Goal: Task Accomplishment & Management: Manage account settings

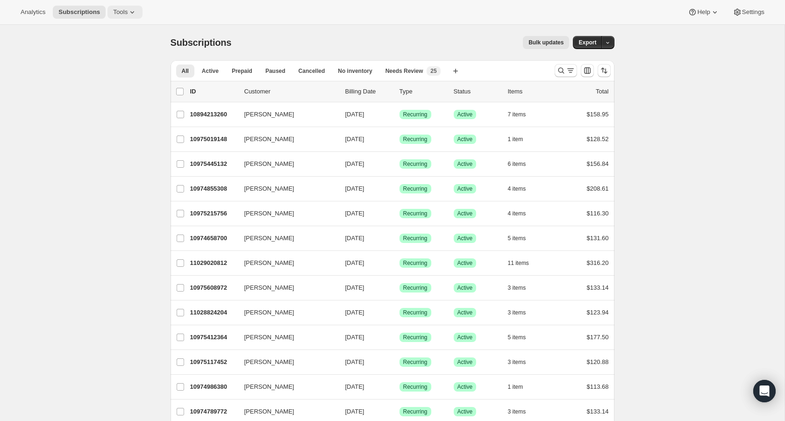
click at [127, 8] on span "Tools" at bounding box center [120, 11] width 14 height 7
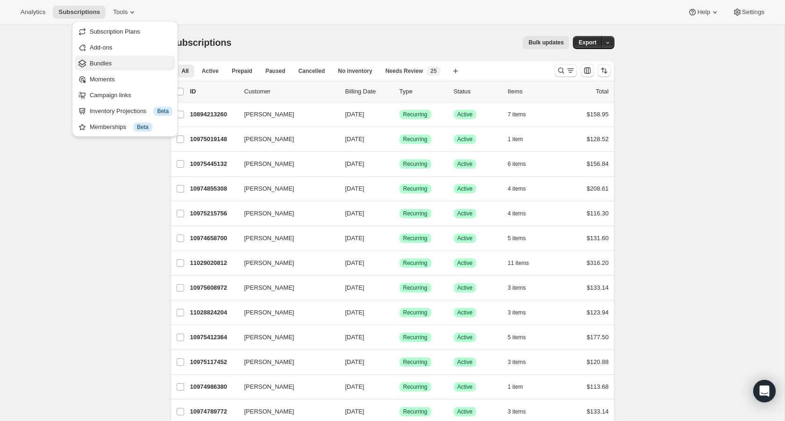
click at [108, 64] on span "Bundles" at bounding box center [101, 63] width 22 height 7
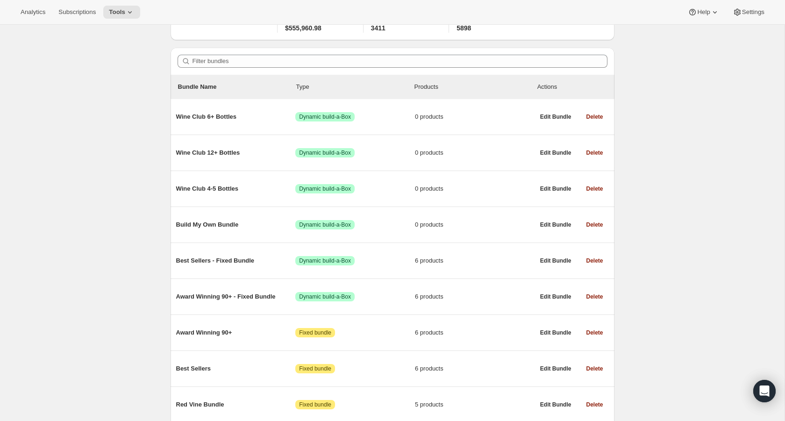
scroll to position [59, 0]
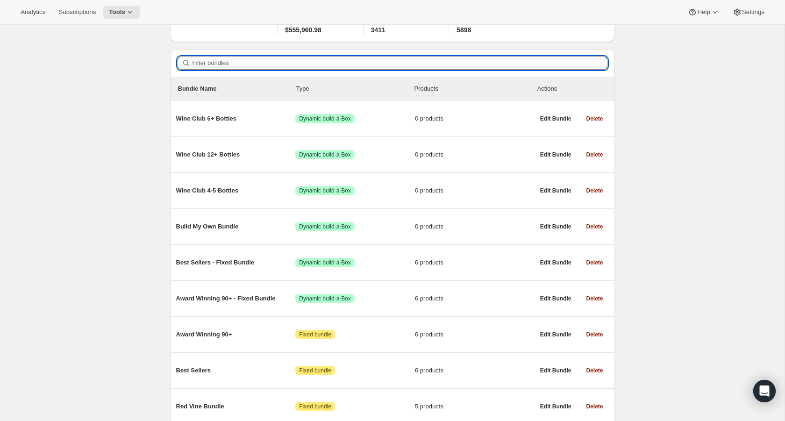
click at [228, 66] on input "Filter bundles" at bounding box center [400, 63] width 415 height 13
paste input "GIFT-DELX-CELE-GBOX-25-05"
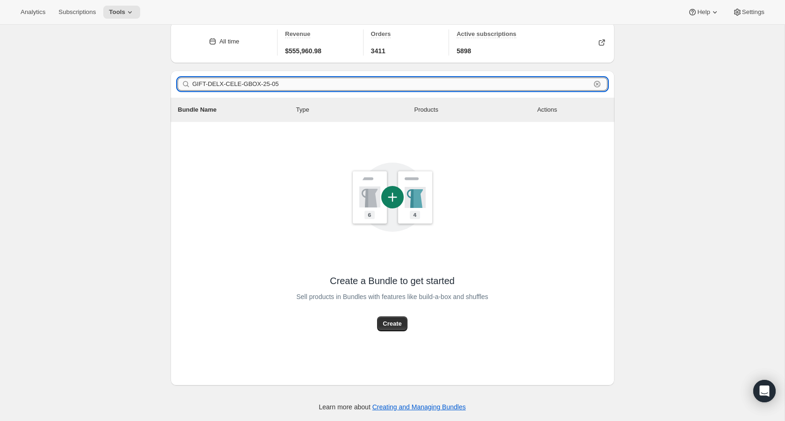
scroll to position [38, 0]
click at [224, 86] on input "GIFT-DELX-CELE-GBOX-25-05" at bounding box center [392, 84] width 398 height 13
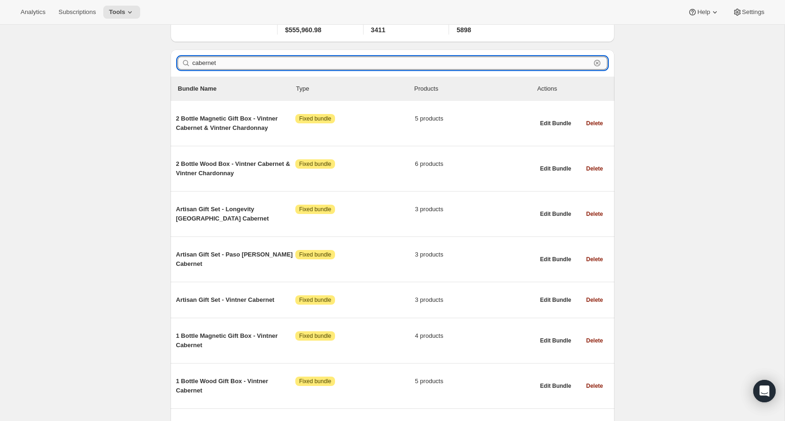
type input "cabernet"
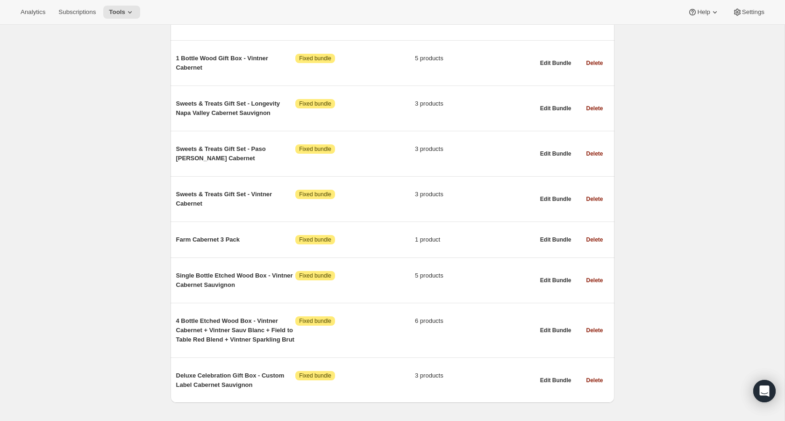
scroll to position [400, 0]
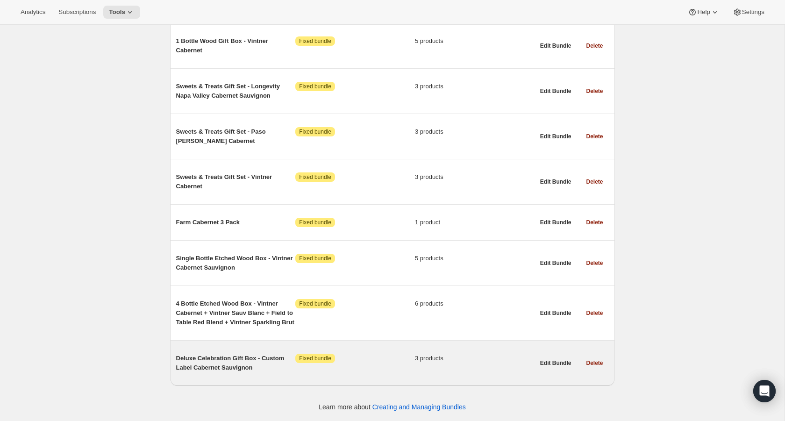
click at [204, 361] on span "Deluxe Celebration Gift Box - Custom Label Cabernet Sauvignon" at bounding box center [236, 363] width 120 height 19
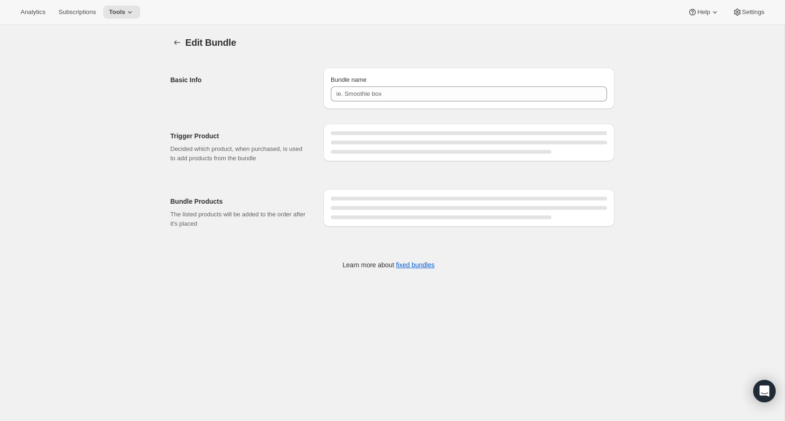
type input "Deluxe Celebration Gift Box - Custom Label Cabernet Sauvignon"
